Goal: Navigation & Orientation: Understand site structure

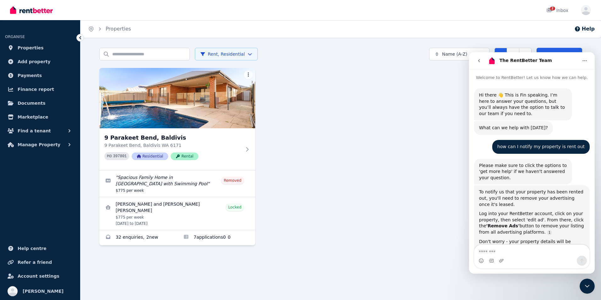
scroll to position [1, 0]
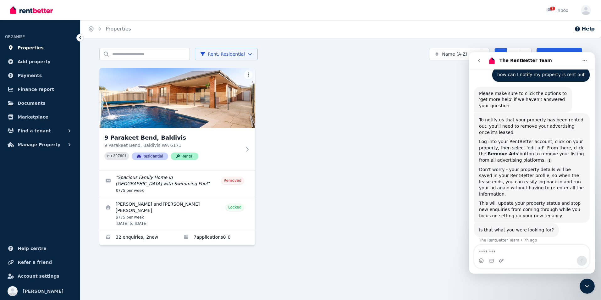
drag, startPoint x: 0, startPoint y: 0, endPoint x: 40, endPoint y: 50, distance: 64.2
click at [40, 50] on link "Properties" at bounding box center [40, 47] width 70 height 13
click at [25, 74] on span "Payments" at bounding box center [30, 76] width 24 height 8
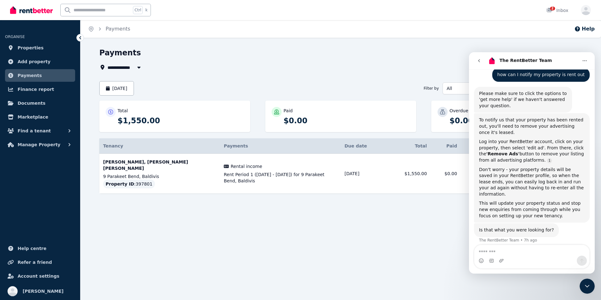
click at [585, 290] on div "Close Intercom Messenger" at bounding box center [587, 286] width 15 height 15
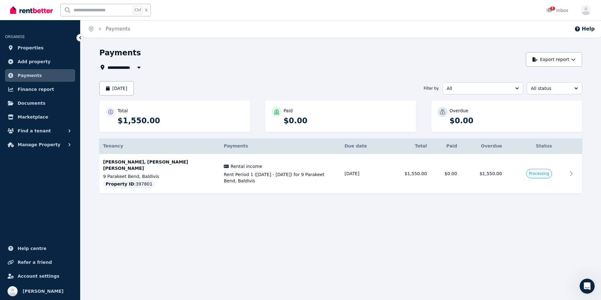
scroll to position [81, 0]
click at [41, 91] on span "Finance report" at bounding box center [36, 90] width 36 height 8
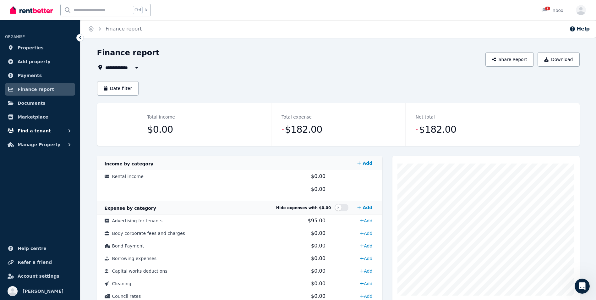
click at [38, 130] on span "Find a tenant" at bounding box center [34, 131] width 33 height 8
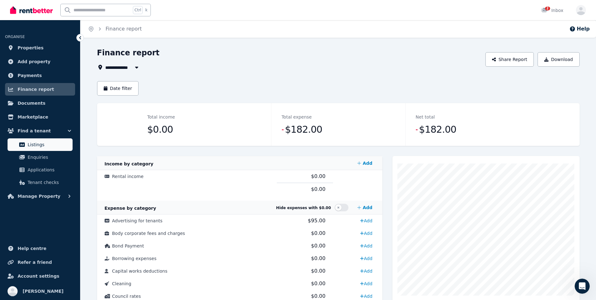
click at [36, 145] on span "Listings" at bounding box center [49, 145] width 42 height 8
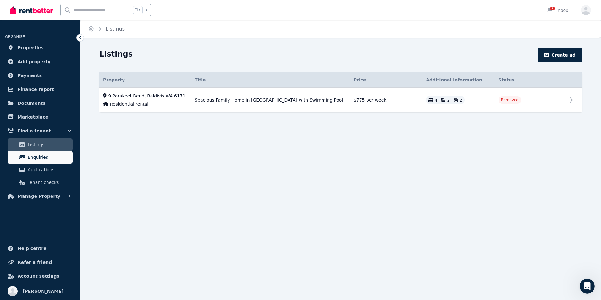
click at [40, 155] on span "Enquiries" at bounding box center [49, 157] width 42 height 8
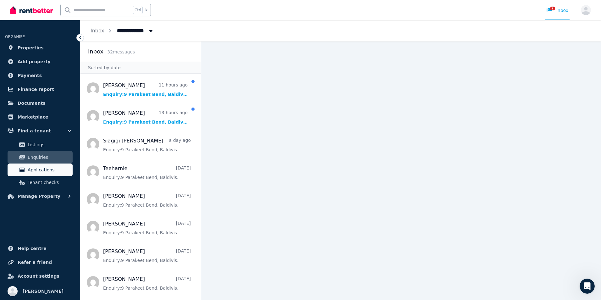
click at [37, 170] on span "Applications" at bounding box center [49, 170] width 42 height 8
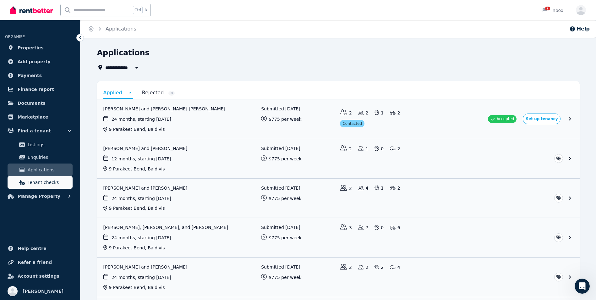
click at [34, 179] on span "Tenant checks" at bounding box center [49, 183] width 42 height 8
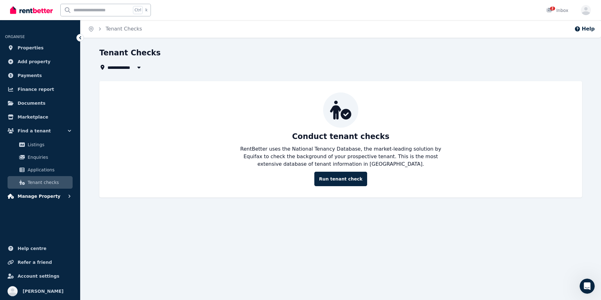
click at [25, 193] on span "Manage Property" at bounding box center [39, 196] width 43 height 8
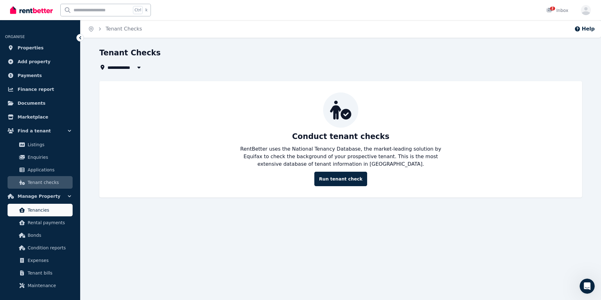
click at [29, 206] on link "Tenancies" at bounding box center [40, 210] width 65 height 13
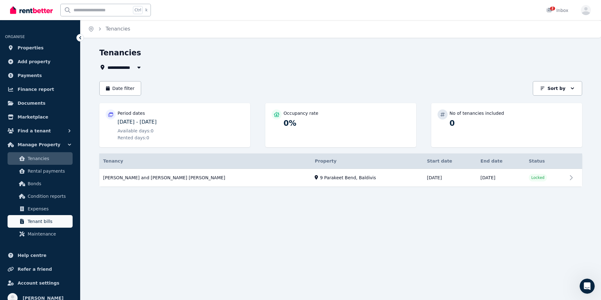
click at [32, 225] on span "Tenant bills" at bounding box center [49, 222] width 42 height 8
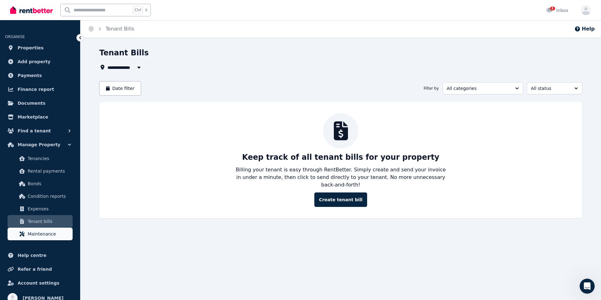
click at [27, 237] on link "Maintenance" at bounding box center [40, 234] width 65 height 13
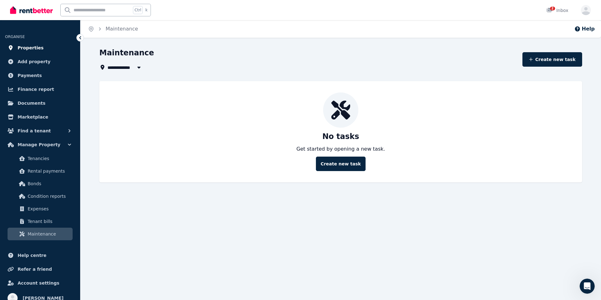
click at [30, 44] on span "Properties" at bounding box center [31, 48] width 26 height 8
